Goal: Browse casually

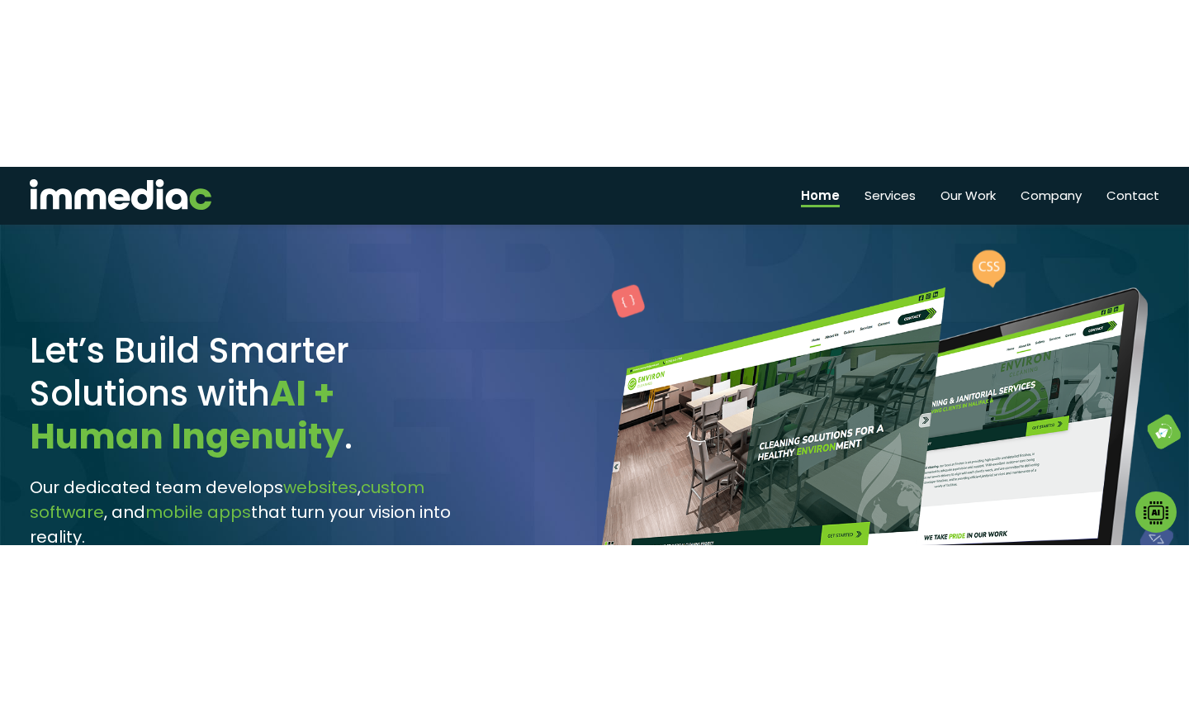
scroll to position [32, 0]
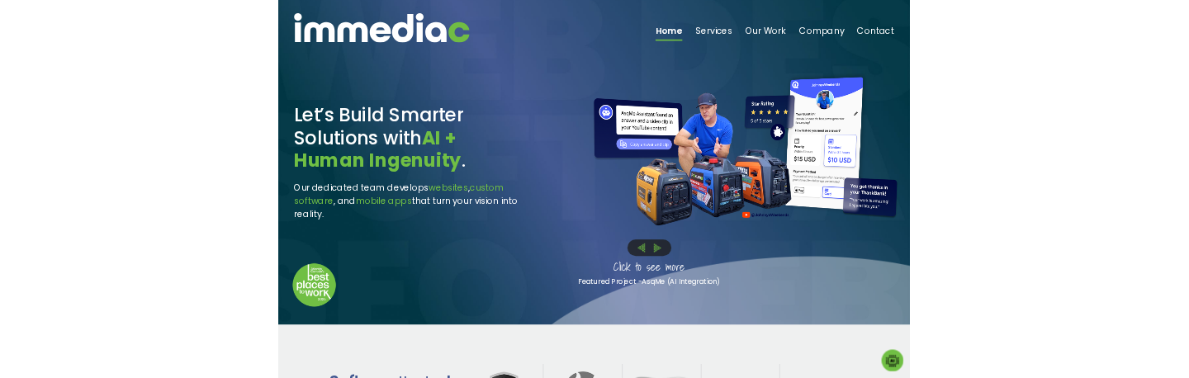
scroll to position [32, 0]
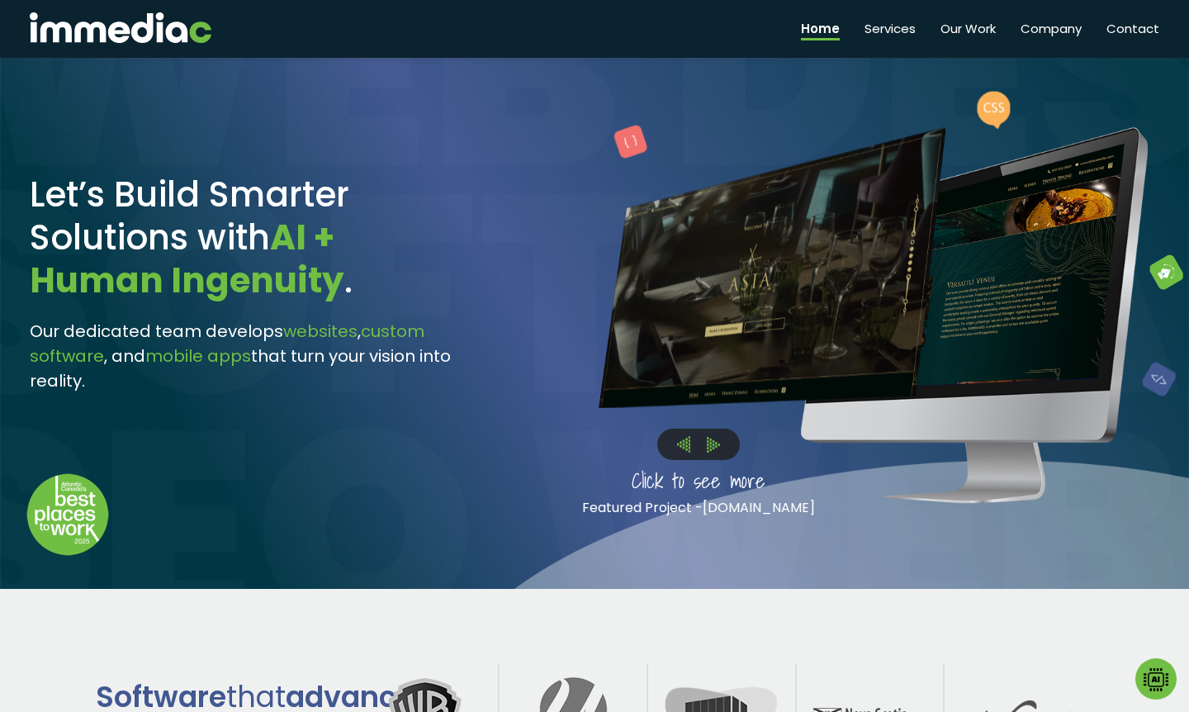
scroll to position [3, 0]
